Goal: Task Accomplishment & Management: Manage account settings

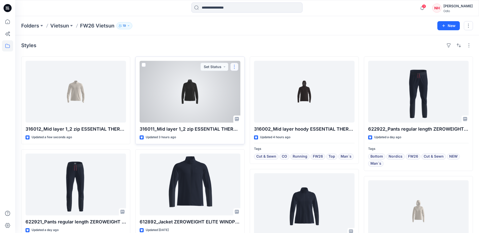
click at [236, 69] on button "button" at bounding box center [234, 67] width 8 height 8
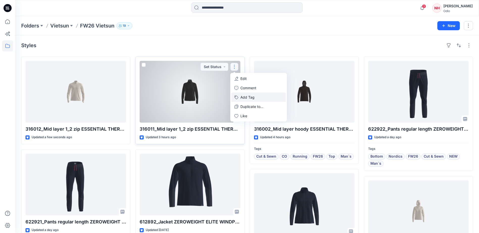
click at [249, 98] on button "Add Tag" at bounding box center [258, 97] width 55 height 9
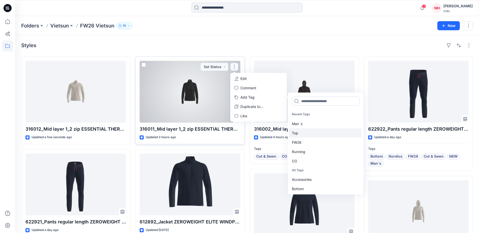
click at [315, 134] on div "Top" at bounding box center [325, 133] width 73 height 9
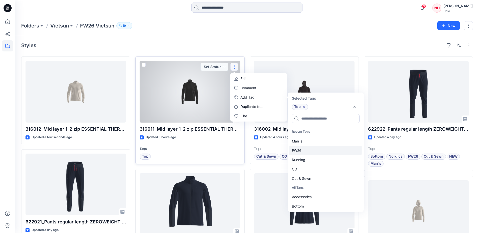
click at [315, 152] on div "FW26" at bounding box center [325, 150] width 73 height 9
click at [315, 152] on div "Running" at bounding box center [325, 150] width 73 height 9
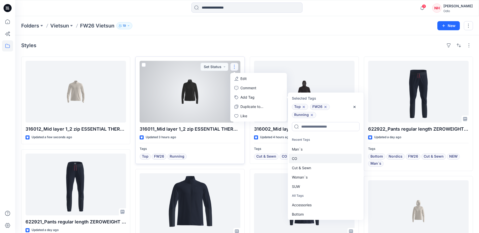
click at [315, 158] on div "CO" at bounding box center [325, 158] width 73 height 9
click at [315, 160] on div "Cut & Sewn" at bounding box center [325, 158] width 73 height 9
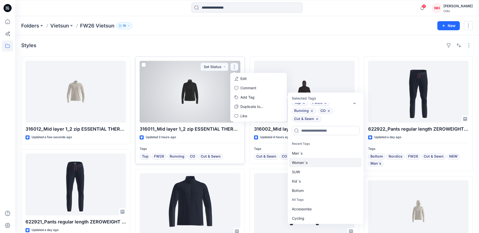
click at [314, 162] on div "Woman`s" at bounding box center [325, 162] width 73 height 9
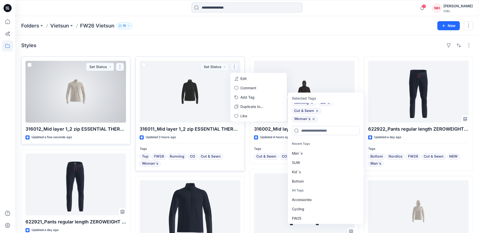
click at [121, 65] on button "button" at bounding box center [120, 67] width 8 height 8
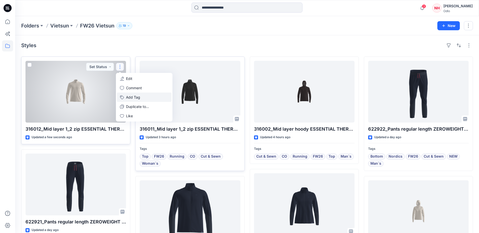
click at [140, 100] on button "Add Tag" at bounding box center [144, 97] width 55 height 9
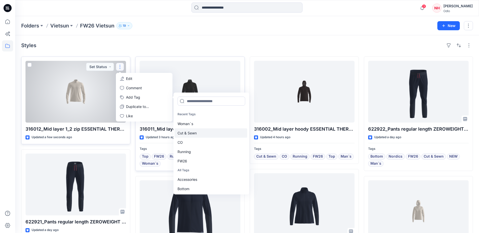
click at [202, 135] on div "Cut & Sewn" at bounding box center [211, 133] width 73 height 9
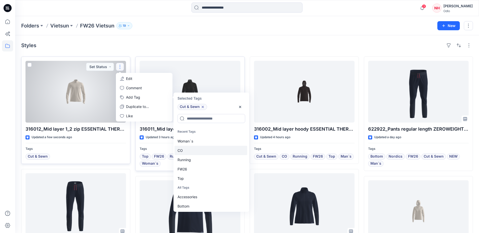
click at [202, 150] on div "CO" at bounding box center [211, 150] width 73 height 9
click at [202, 150] on div "Running" at bounding box center [211, 150] width 73 height 9
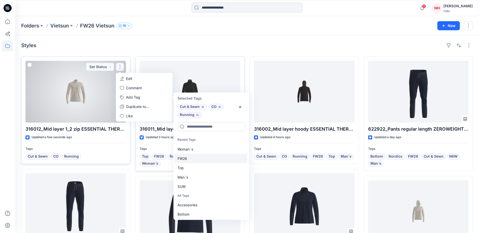
click at [202, 160] on div "FW26" at bounding box center [211, 158] width 73 height 9
click at [202, 161] on div "Top" at bounding box center [211, 158] width 73 height 9
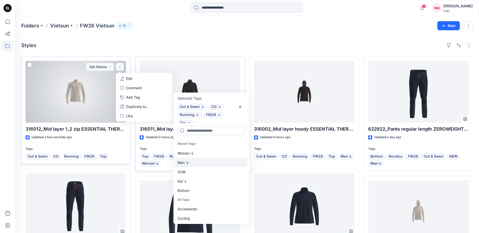
scroll to position [4, 0]
click at [203, 163] on div "Man`s" at bounding box center [211, 162] width 73 height 9
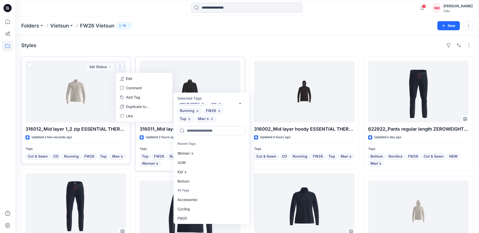
click at [204, 32] on div "Folders Vietsun FW26 Vietsun 19 New" at bounding box center [247, 25] width 464 height 19
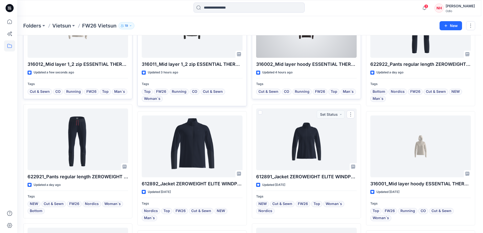
scroll to position [0, 0]
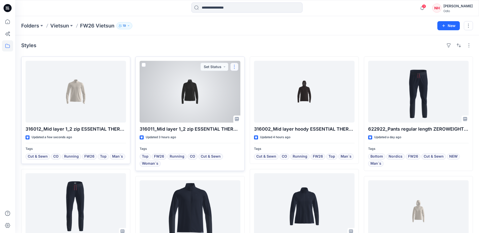
click at [233, 68] on button "button" at bounding box center [234, 67] width 8 height 8
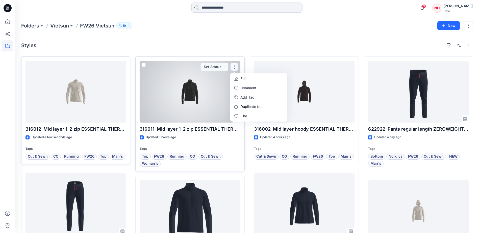
click at [244, 80] on p "Edit" at bounding box center [244, 78] width 6 height 5
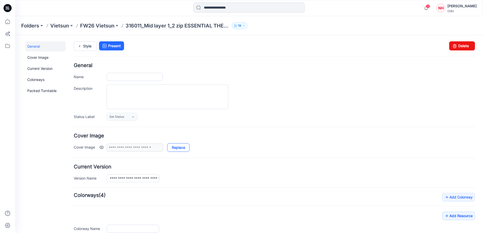
type input "**********"
type input "*****"
type input "**********"
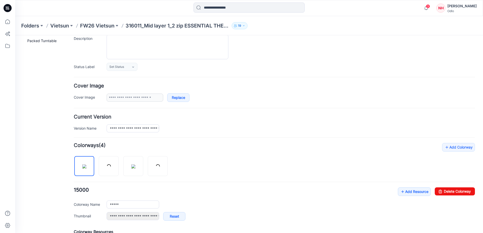
scroll to position [51, 0]
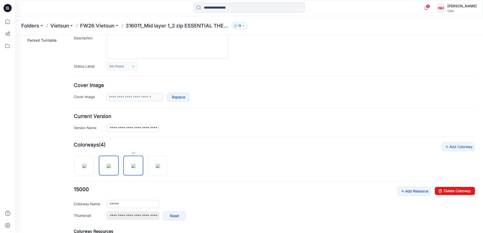
click at [129, 152] on div at bounding box center [133, 153] width 20 height 5
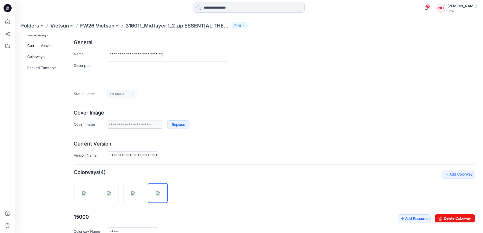
scroll to position [0, 0]
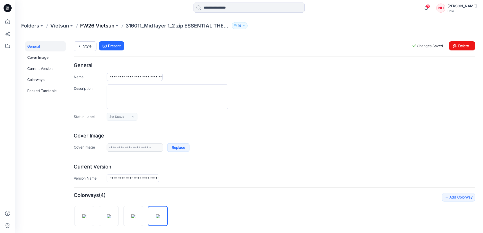
click at [98, 25] on p "FW26 Vietsun" at bounding box center [97, 25] width 34 height 7
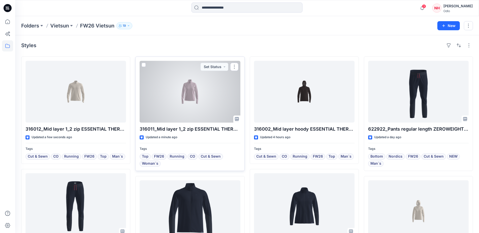
click at [221, 79] on div at bounding box center [190, 92] width 101 height 62
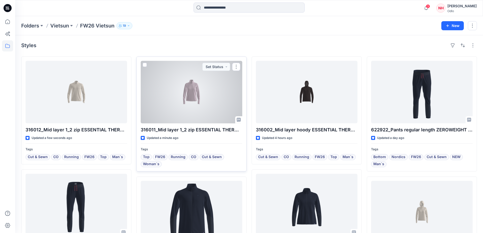
click at [221, 79] on div "Folders Vietsun FW26 Vietsun 19 New Styles 316012_Mid layer 1_2 zip ESSENTIAL T…" at bounding box center [249, 226] width 468 height 420
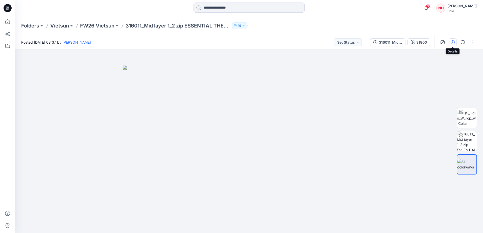
click at [450, 44] on button "button" at bounding box center [453, 42] width 8 height 8
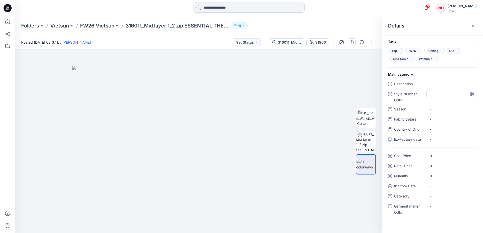
click at [443, 91] on Odlo "-" at bounding box center [452, 93] width 44 height 5
type textarea "******"
click at [453, 107] on span "-" at bounding box center [452, 109] width 44 height 5
type textarea "****"
click at [448, 198] on span "-" at bounding box center [452, 196] width 44 height 5
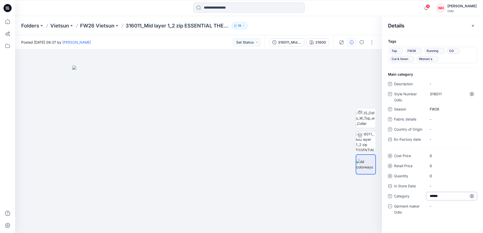
type textarea "*******"
click at [448, 198] on span "-" at bounding box center [452, 196] width 44 height 5
type textarea "*******"
click at [445, 208] on div "-" at bounding box center [452, 207] width 51 height 8
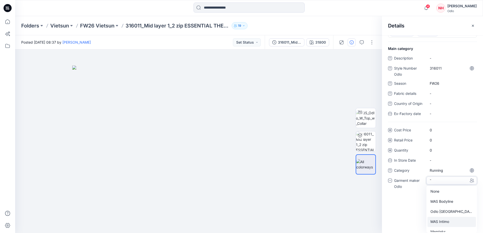
scroll to position [35, 0]
click at [454, 216] on div "Vietsun" at bounding box center [452, 217] width 49 height 10
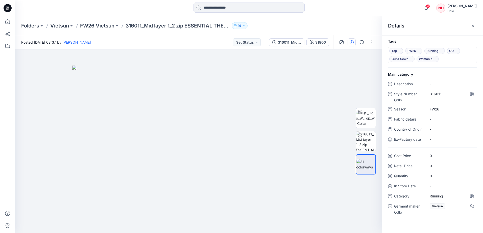
scroll to position [0, 0]
click at [109, 23] on p "FW26 Vietsun" at bounding box center [97, 25] width 34 height 7
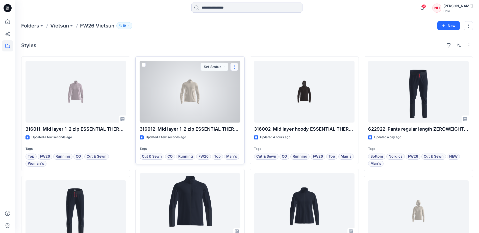
click at [238, 65] on button "button" at bounding box center [234, 67] width 8 height 8
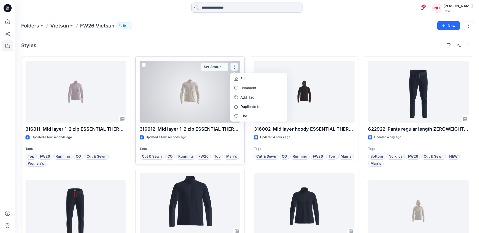
click at [206, 85] on div at bounding box center [190, 92] width 101 height 62
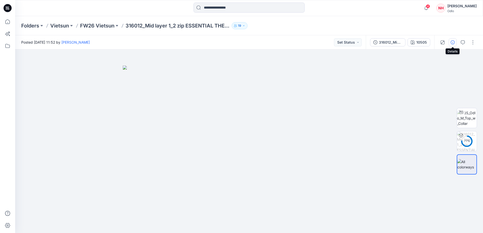
click at [454, 42] on icon "button" at bounding box center [453, 42] width 4 height 4
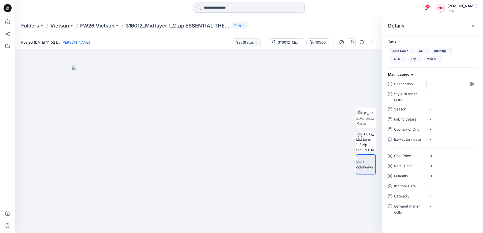
click at [445, 82] on span "-" at bounding box center [452, 83] width 44 height 5
click at [449, 98] on div "-" at bounding box center [452, 94] width 51 height 8
type textarea "******"
click at [449, 107] on span "-" at bounding box center [452, 109] width 44 height 5
type textarea "****"
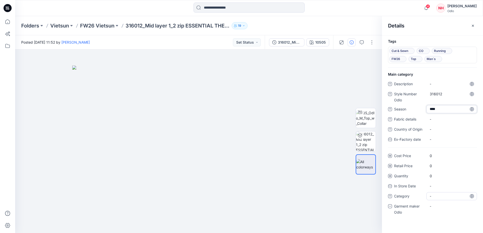
click at [442, 193] on div "-" at bounding box center [452, 197] width 51 height 8
type textarea "*******"
click at [445, 209] on div "-" at bounding box center [452, 207] width 51 height 8
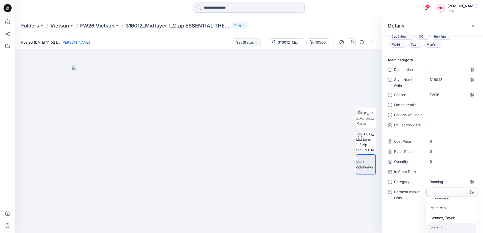
scroll to position [25, 0]
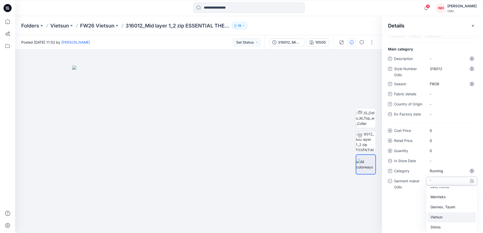
click at [449, 220] on div "Vietsun" at bounding box center [452, 218] width 49 height 10
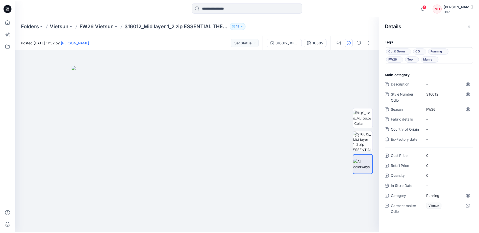
scroll to position [0, 0]
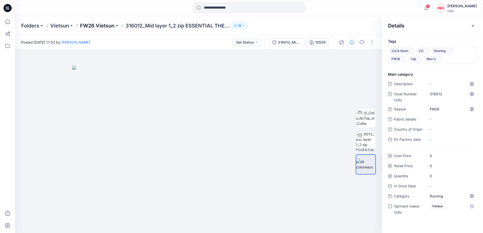
click at [103, 24] on p "FW26 Vietsun" at bounding box center [97, 25] width 34 height 7
